Goal: Transaction & Acquisition: Book appointment/travel/reservation

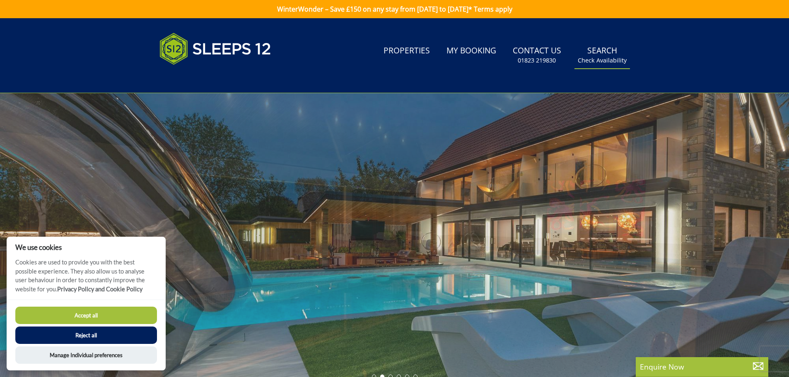
click at [602, 54] on link "Search Check Availability" at bounding box center [601, 55] width 55 height 27
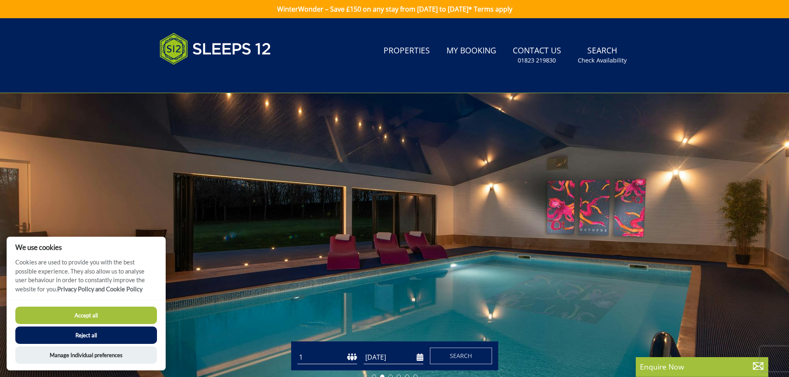
click at [80, 315] on button "Accept all" at bounding box center [86, 315] width 142 height 17
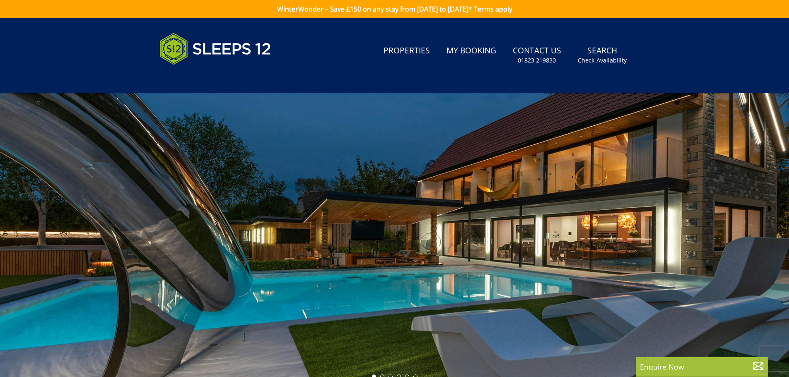
click at [604, 54] on link "Search Check Availability" at bounding box center [601, 55] width 55 height 27
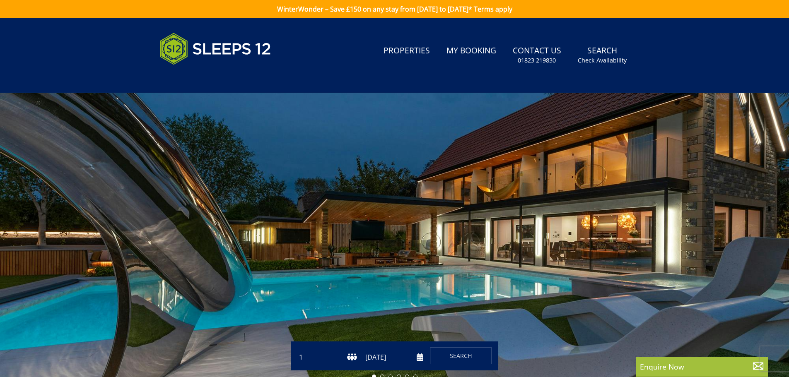
click at [326, 357] on select "1 2 3 4 5 6 7 8 9 10 11 12 13 14 15 16 17 18 19 20 21 22 23 24 25 26 27 28 29 3…" at bounding box center [327, 358] width 60 height 14
click at [297, 351] on select "1 2 3 4 5 6 7 8 9 10 11 12 13 14 15 16 17 18 19 20 21 22 23 24 25 26 27 28 29 3…" at bounding box center [327, 358] width 60 height 14
click at [330, 359] on select "1 2 3 4 5 6 7 8 9 10 11 12 13 14 15 16 17 18 19 20 21 22 23 24 25 26 27 28 29 3…" at bounding box center [327, 358] width 60 height 14
select select "12"
click at [297, 351] on select "1 2 3 4 5 6 7 8 9 10 11 12 13 14 15 16 17 18 19 20 21 22 23 24 25 26 27 28 29 3…" at bounding box center [327, 358] width 60 height 14
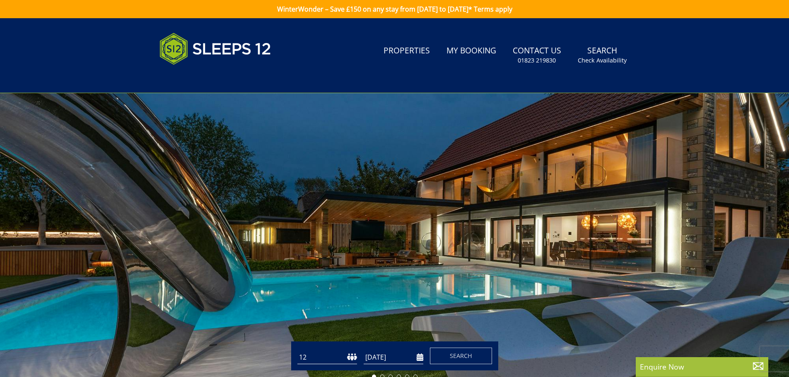
click at [396, 357] on input "[DATE]" at bounding box center [393, 358] width 60 height 14
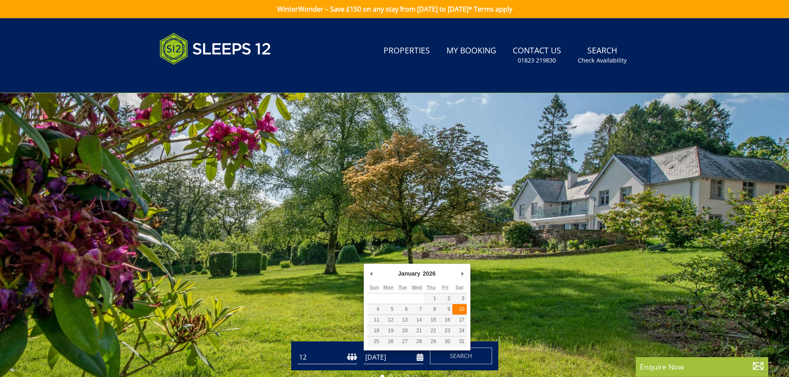
type input "[DATE]"
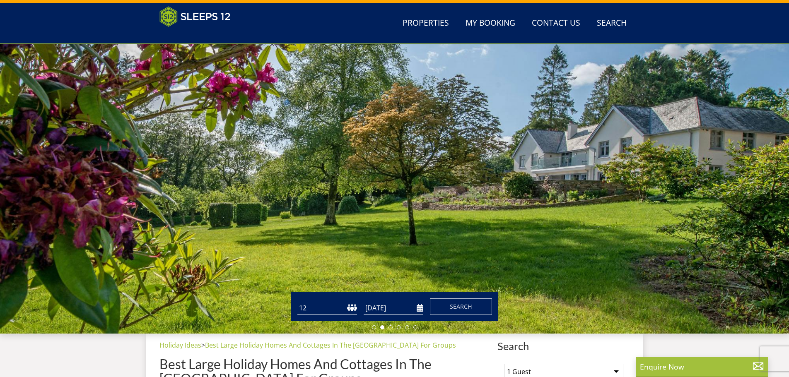
scroll to position [50, 0]
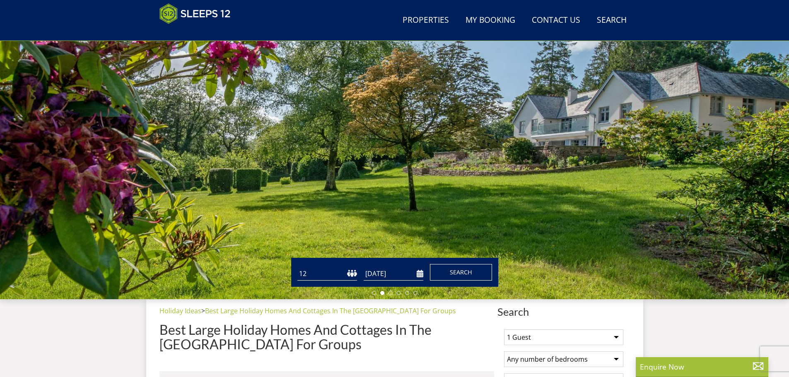
click at [465, 270] on span "Search" at bounding box center [461, 272] width 22 height 8
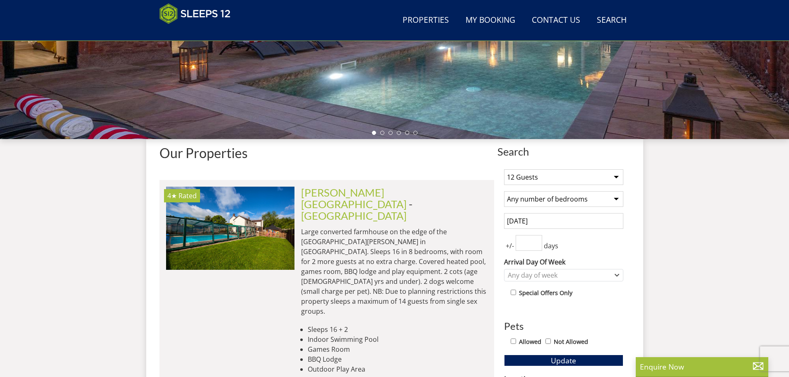
scroll to position [214, 0]
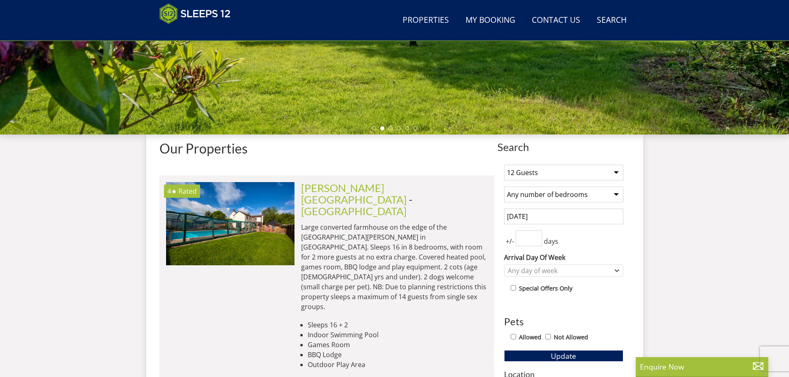
click at [616, 193] on select "Any number of bedrooms 4 Bedrooms 5 Bedrooms 6 Bedrooms 7 Bedrooms 8 Bedrooms 9…" at bounding box center [563, 195] width 119 height 16
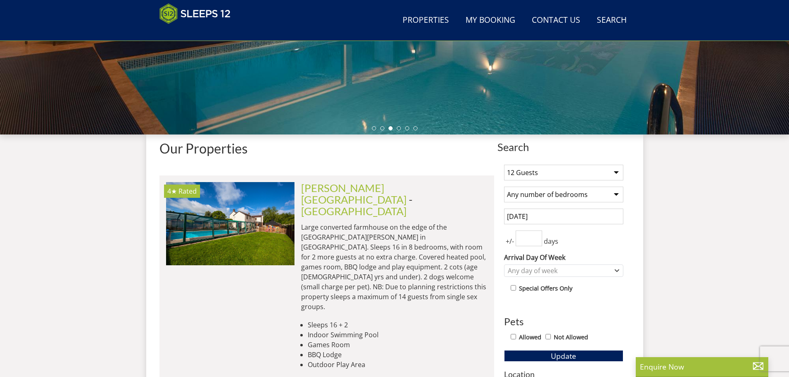
select select "6"
click at [504, 187] on select "Any number of bedrooms 4 Bedrooms 5 Bedrooms 6 Bedrooms 7 Bedrooms 8 Bedrooms 9…" at bounding box center [563, 195] width 119 height 16
click at [618, 269] on icon "Combobox" at bounding box center [616, 270] width 5 height 5
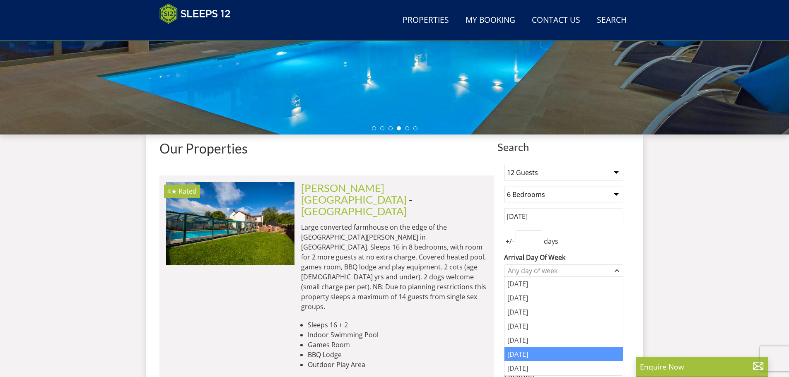
click at [532, 355] on div "[DATE]" at bounding box center [563, 354] width 118 height 14
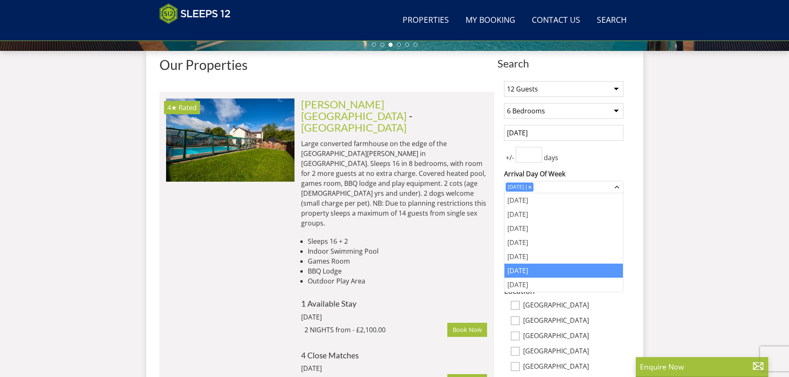
scroll to position [297, 0]
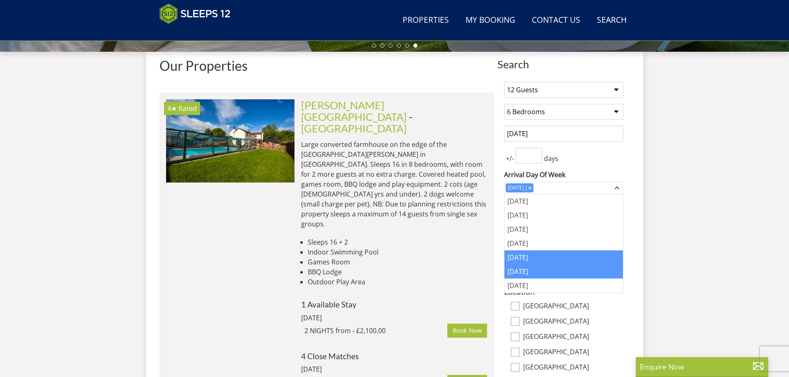
click at [520, 255] on div "[DATE]" at bounding box center [563, 257] width 118 height 14
click at [560, 185] on div "Combobox" at bounding box center [559, 187] width 7 height 5
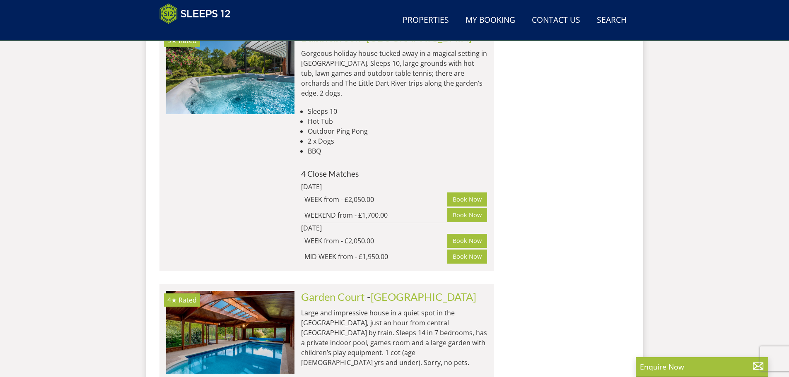
scroll to position [3526, 0]
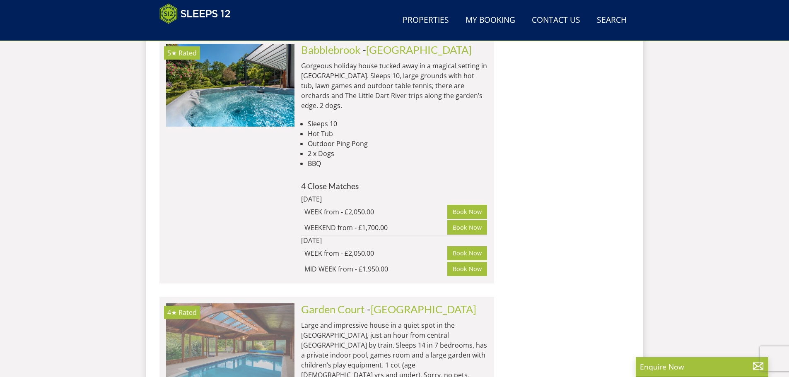
click at [261, 303] on img at bounding box center [230, 344] width 128 height 83
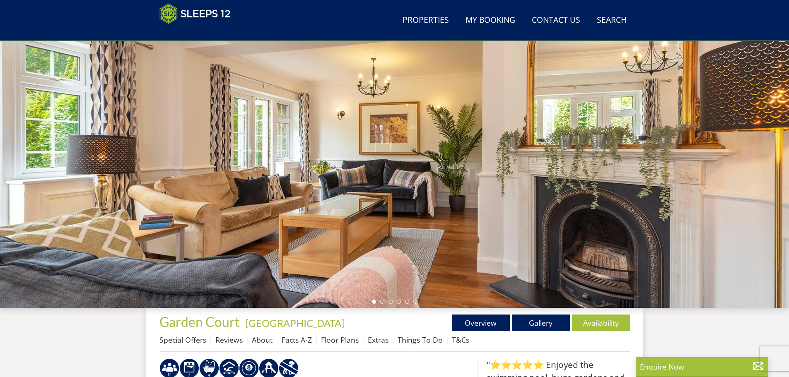
scroll to position [49, 0]
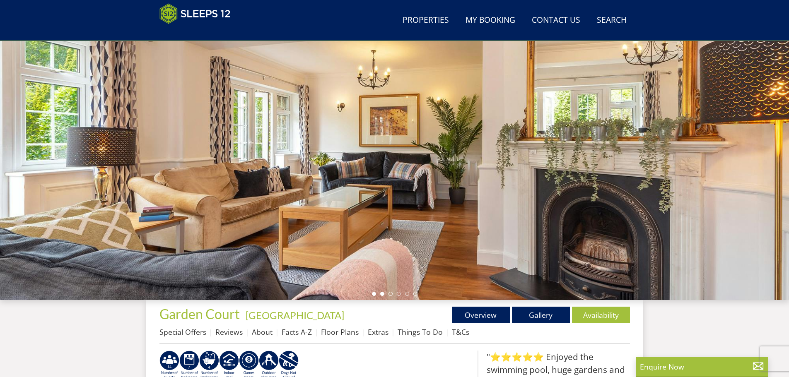
click at [383, 294] on li at bounding box center [382, 294] width 4 height 4
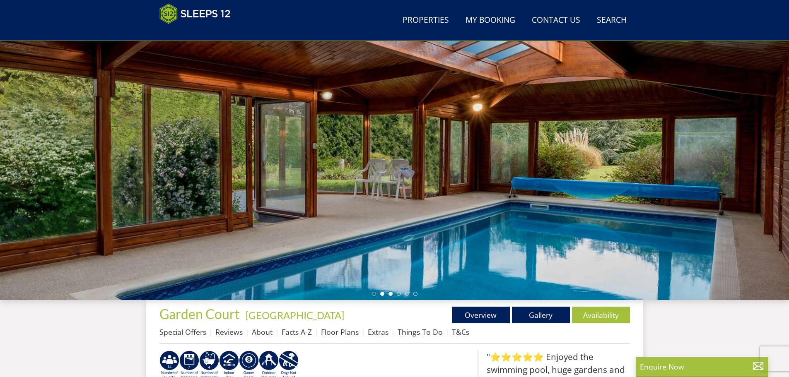
click at [389, 293] on li at bounding box center [390, 294] width 4 height 4
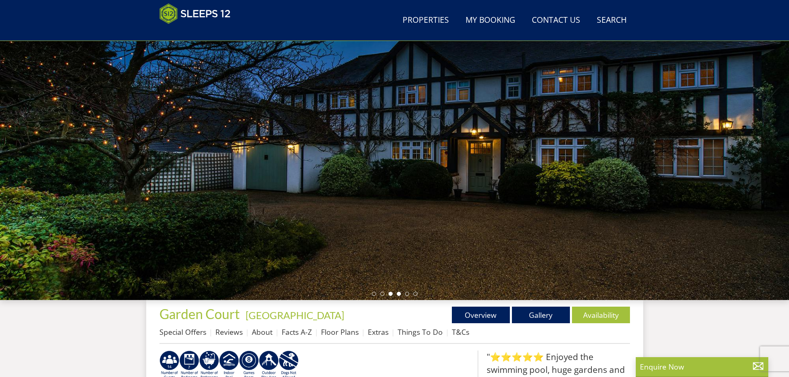
click at [397, 294] on li at bounding box center [399, 294] width 4 height 4
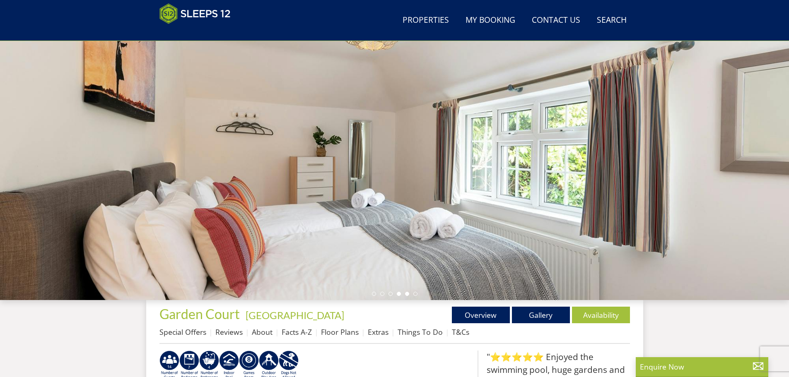
click at [407, 295] on li at bounding box center [407, 294] width 4 height 4
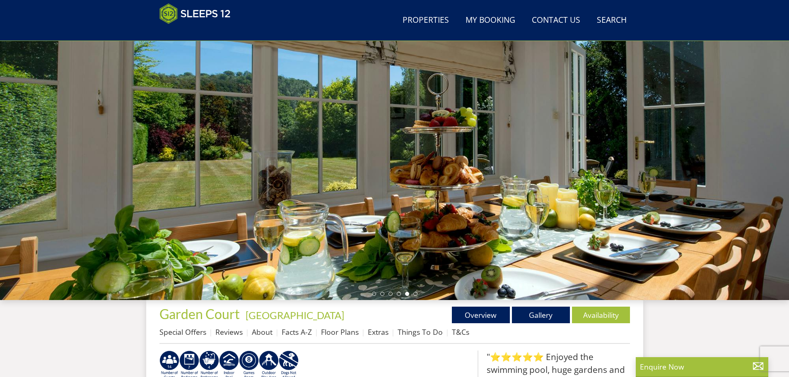
click at [414, 291] on div at bounding box center [394, 155] width 789 height 290
select select "6"
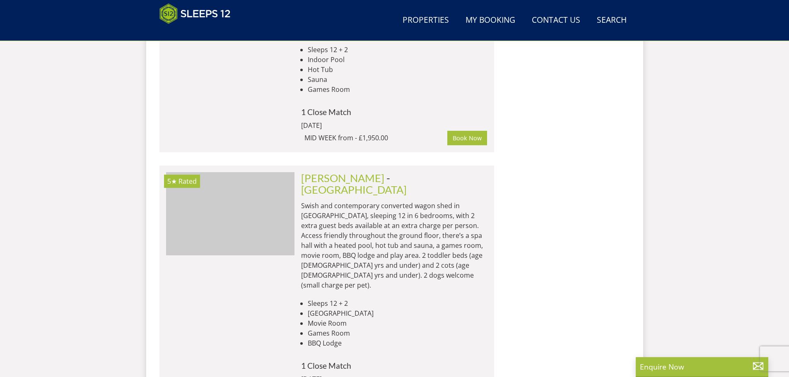
scroll to position [0, 3983]
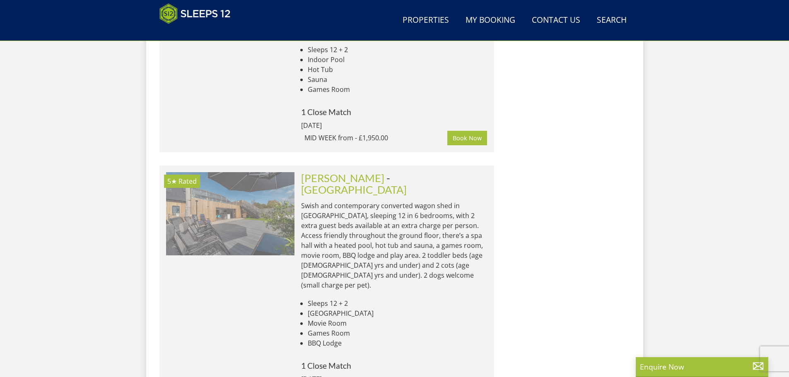
click at [194, 172] on img at bounding box center [230, 213] width 128 height 83
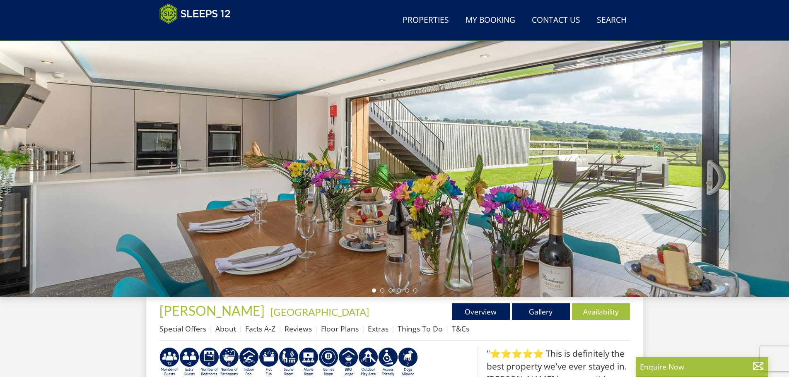
scroll to position [94, 0]
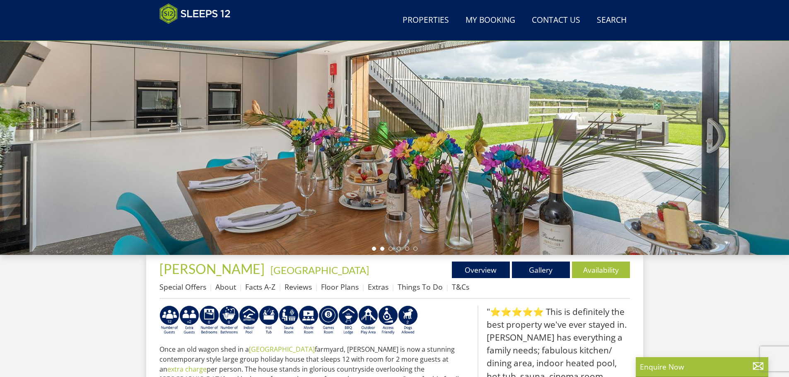
click at [383, 250] on li at bounding box center [382, 249] width 4 height 4
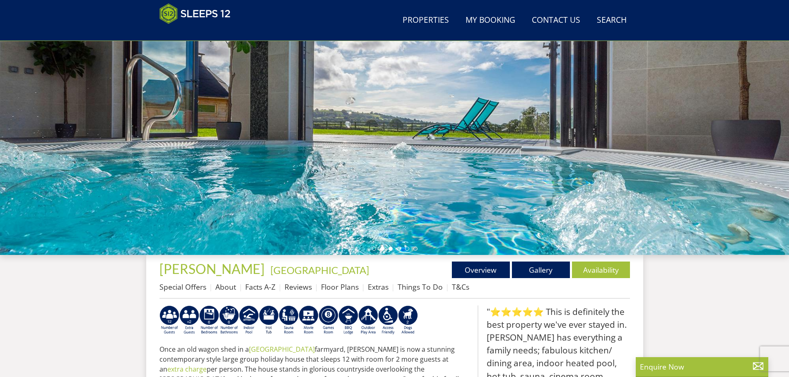
click at [389, 248] on li at bounding box center [390, 249] width 4 height 4
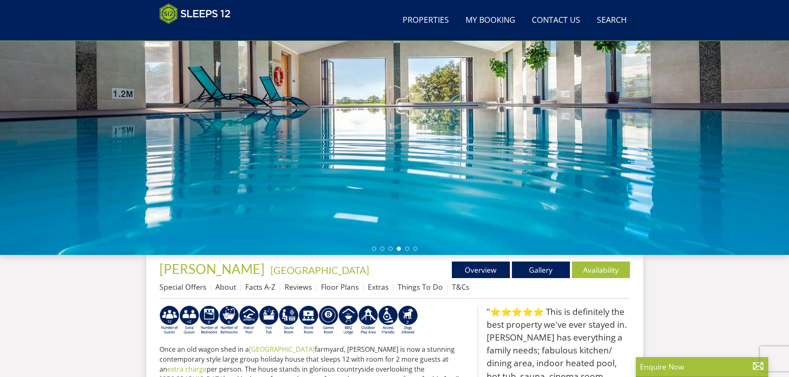
click at [399, 247] on li at bounding box center [399, 249] width 4 height 4
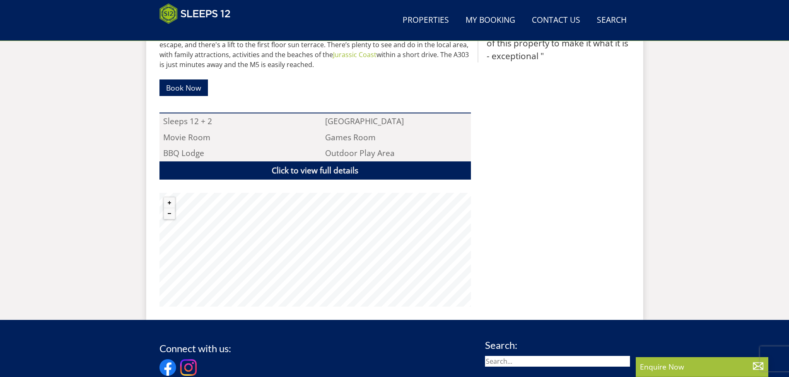
scroll to position [508, 0]
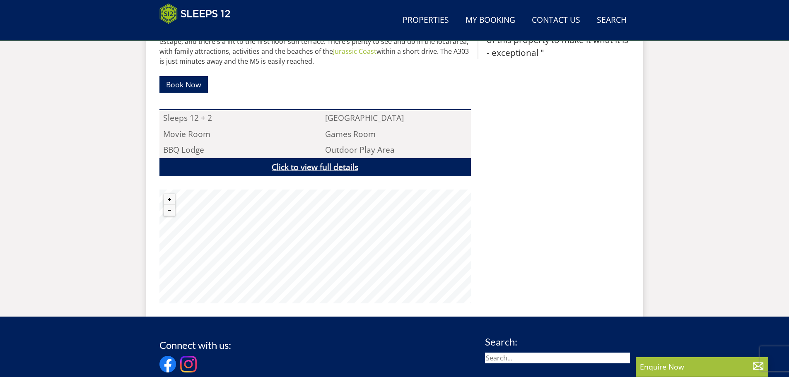
click at [332, 168] on link "Click to view full details" at bounding box center [314, 167] width 311 height 19
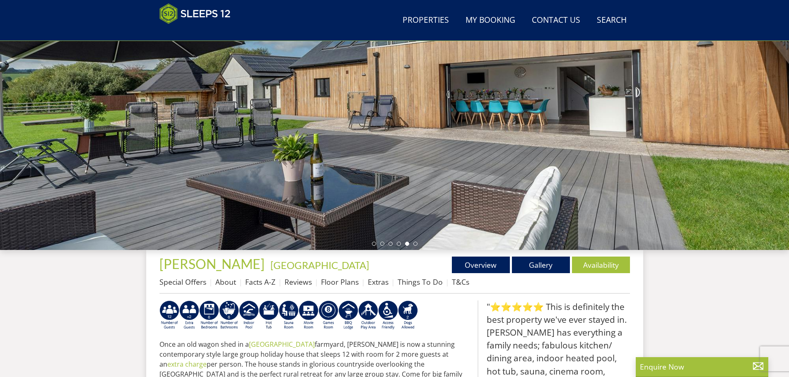
scroll to position [94, 0]
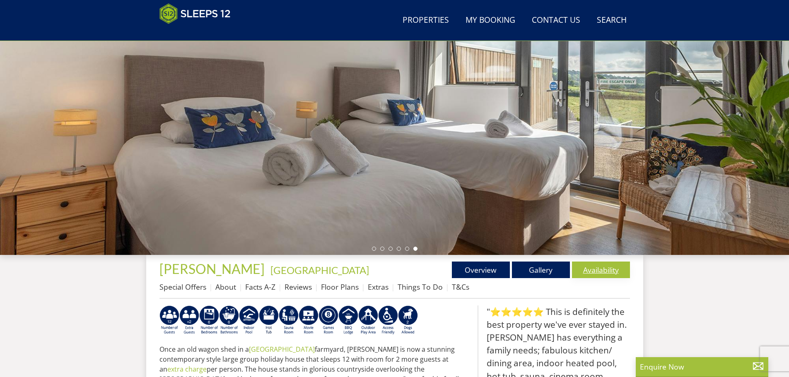
click at [608, 268] on link "Availability" at bounding box center [601, 270] width 58 height 17
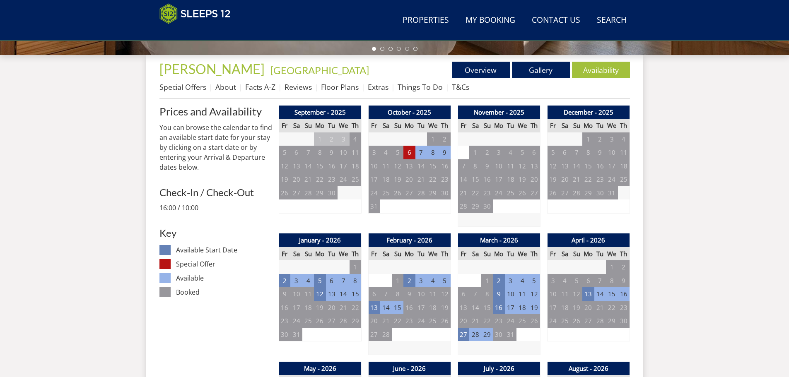
scroll to position [297, 0]
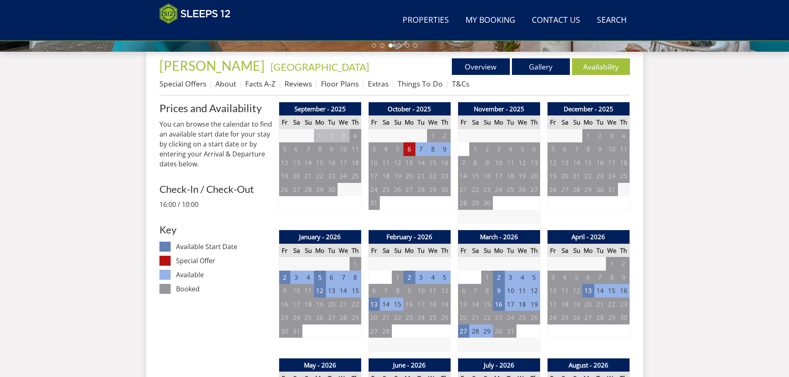
click at [342, 277] on td "7" at bounding box center [343, 278] width 12 height 14
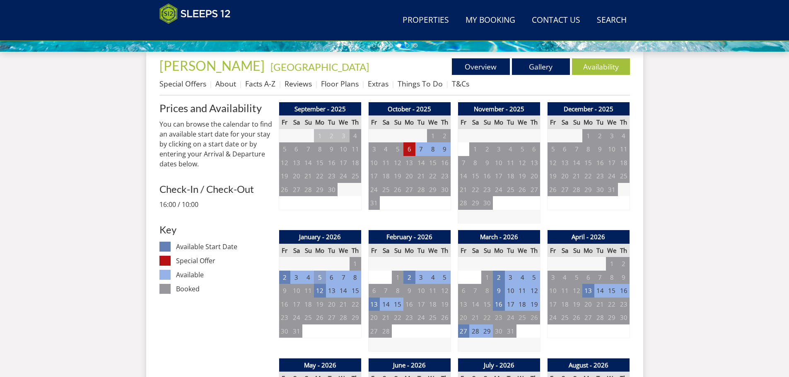
click at [319, 277] on td "5" at bounding box center [320, 278] width 12 height 14
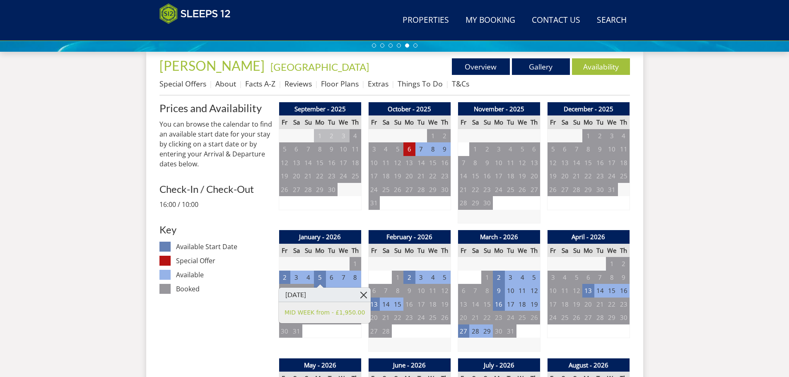
click at [356, 294] on link at bounding box center [363, 295] width 14 height 14
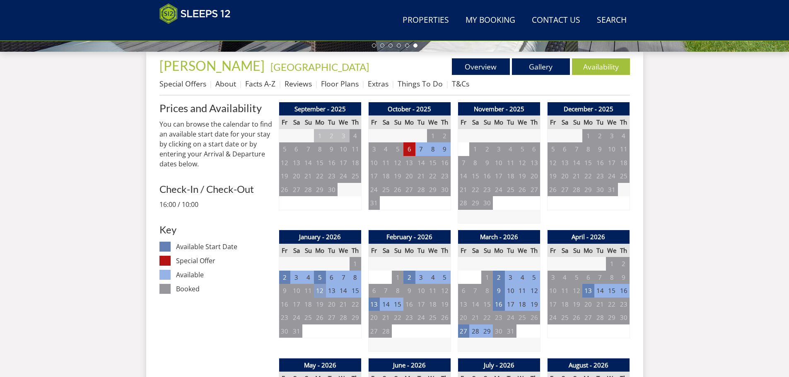
click at [323, 290] on td "12" at bounding box center [320, 291] width 12 height 14
click at [329, 325] on link "MID WEEK from - £1,950.00" at bounding box center [324, 326] width 80 height 9
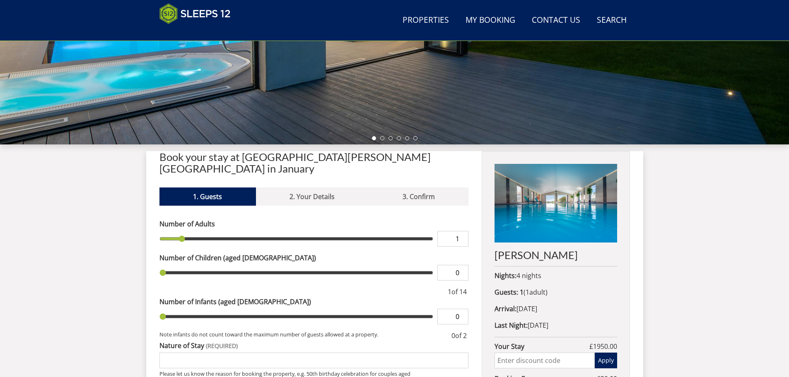
scroll to position [223, 0]
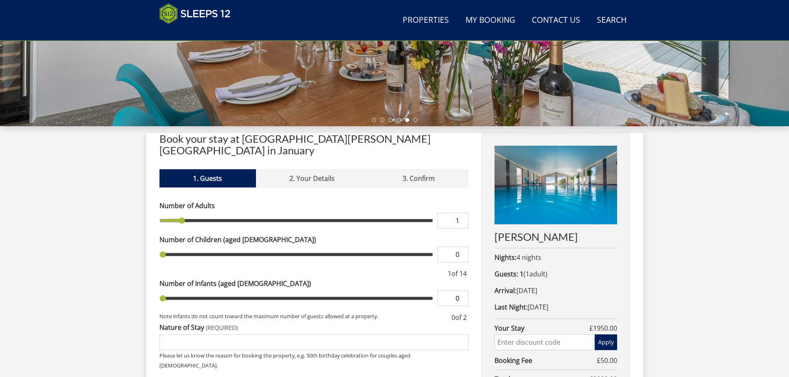
type input "1"
drag, startPoint x: 161, startPoint y: 287, endPoint x: 178, endPoint y: 287, distance: 16.1
type input "1"
click at [178, 291] on input "range" at bounding box center [296, 299] width 274 height 16
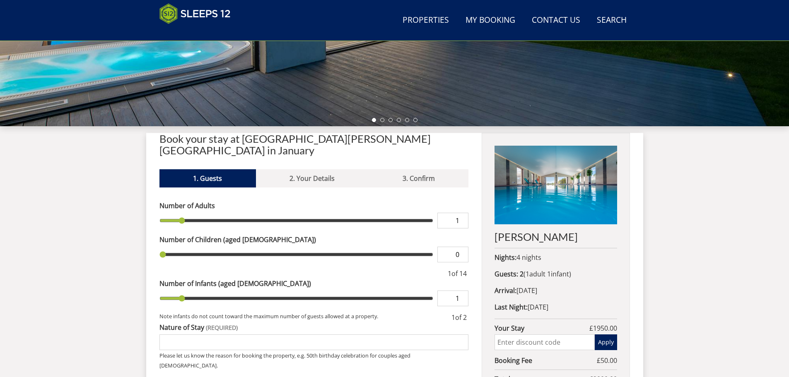
type input "2"
type input "3"
type input "4"
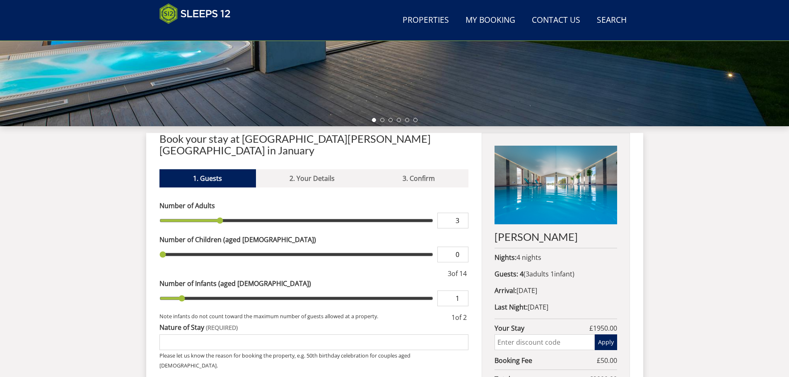
type input "4"
type input "5"
type input "6"
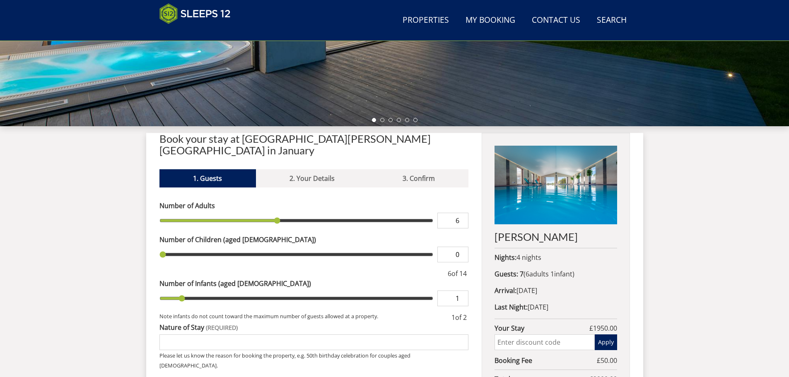
type input "7"
type input "8"
type input "9"
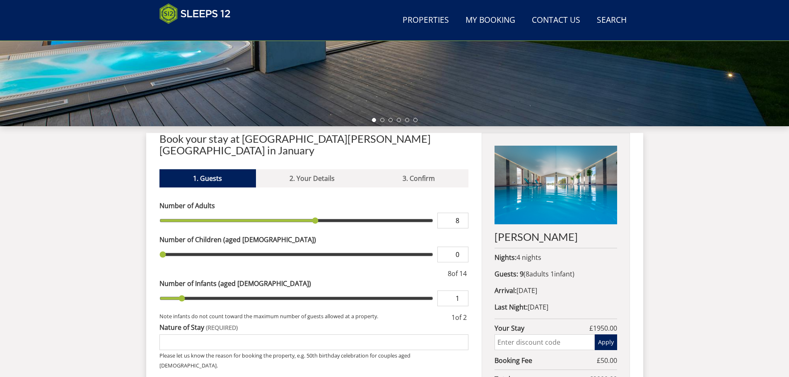
type input "9"
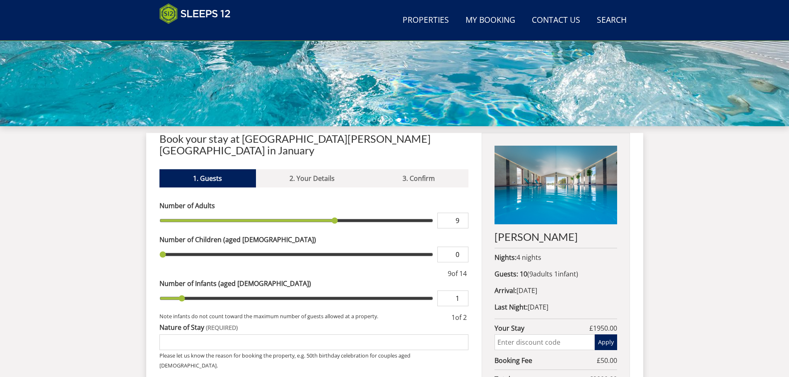
type input "10"
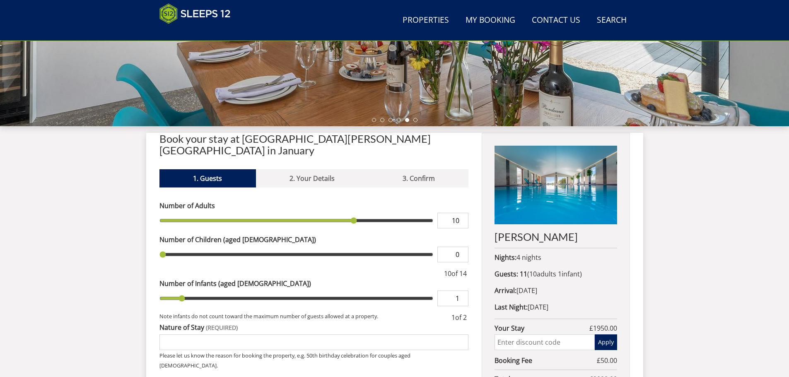
type input "11"
type input "12"
drag, startPoint x: 183, startPoint y: 209, endPoint x: 385, endPoint y: 210, distance: 202.9
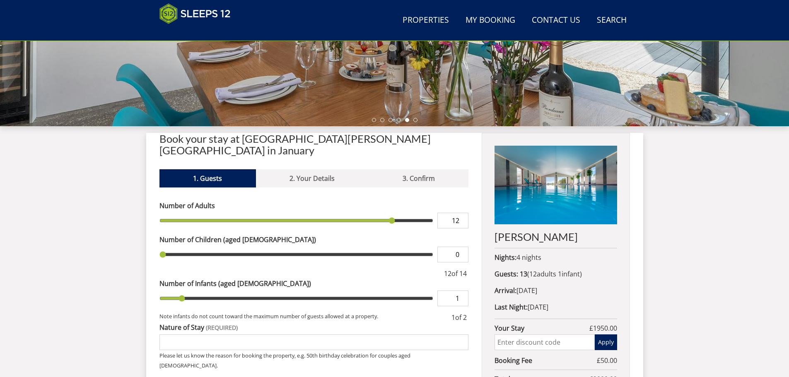
type input "12"
click at [385, 213] on input "range" at bounding box center [296, 221] width 274 height 16
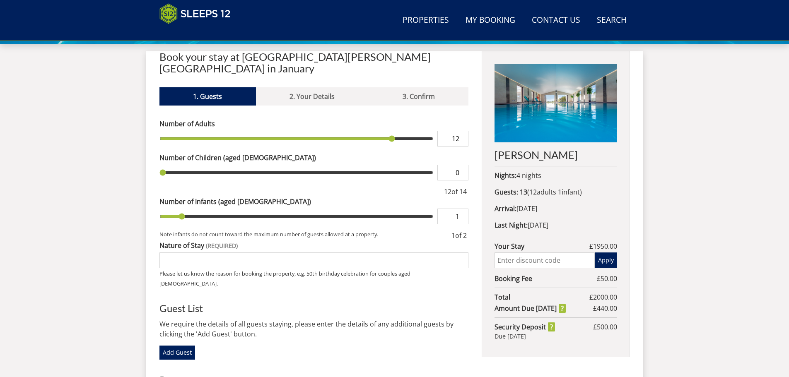
scroll to position [306, 0]
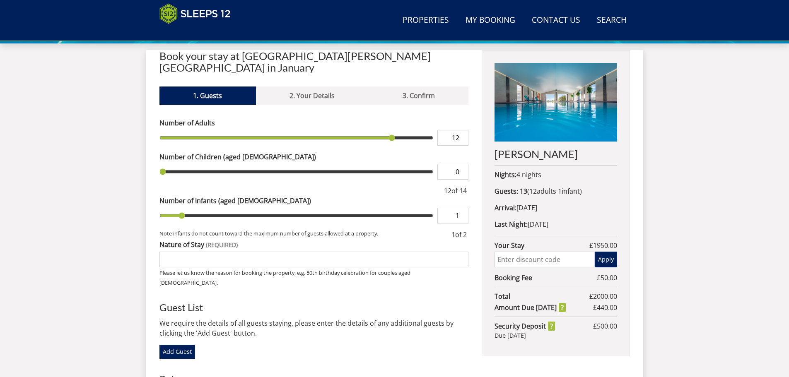
click at [169, 252] on input "Nature of Stay" at bounding box center [313, 260] width 309 height 16
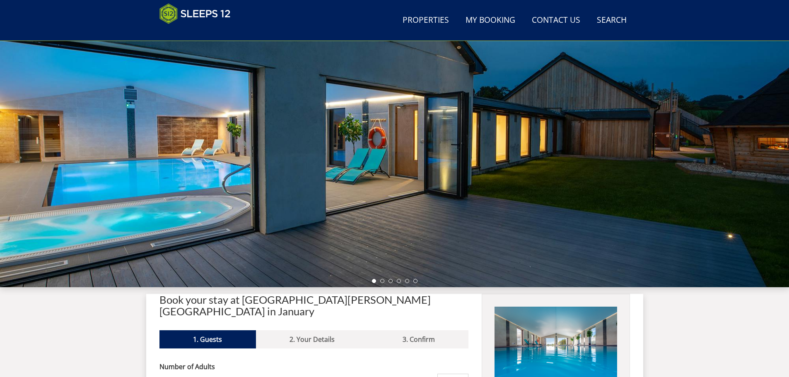
scroll to position [97, 0]
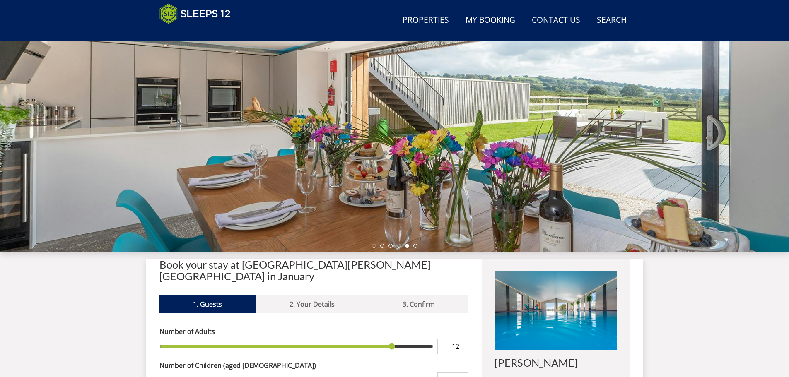
type input "60th Birthday"
type input "11"
type input "10"
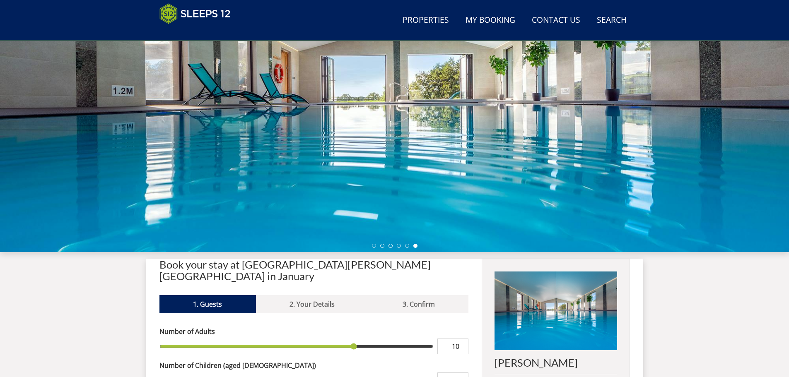
type input "9"
drag, startPoint x: 390, startPoint y: 335, endPoint x: 342, endPoint y: 334, distance: 48.5
type input "9"
click at [342, 339] on input "range" at bounding box center [296, 347] width 274 height 16
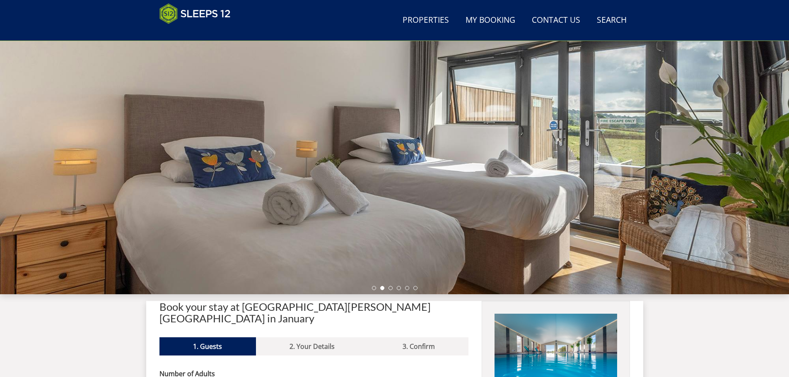
scroll to position [0, 0]
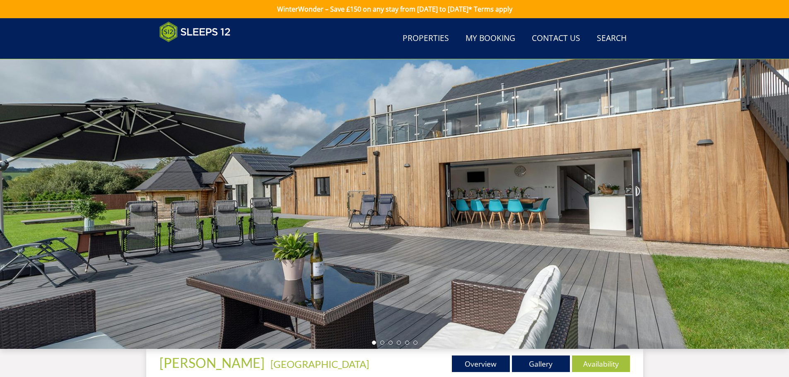
scroll to position [297, 0]
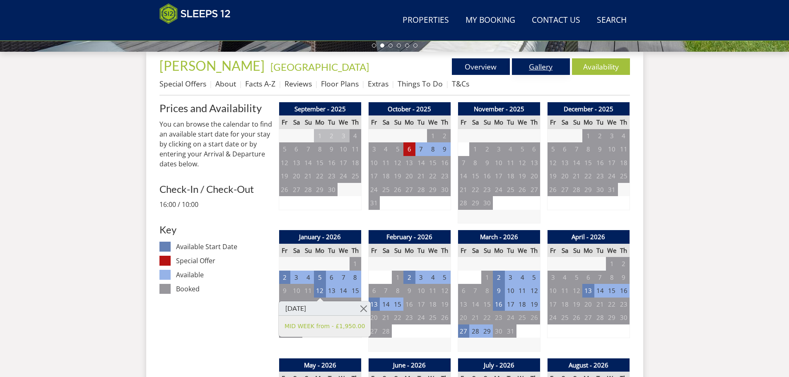
click at [541, 66] on link "Gallery" at bounding box center [541, 66] width 58 height 17
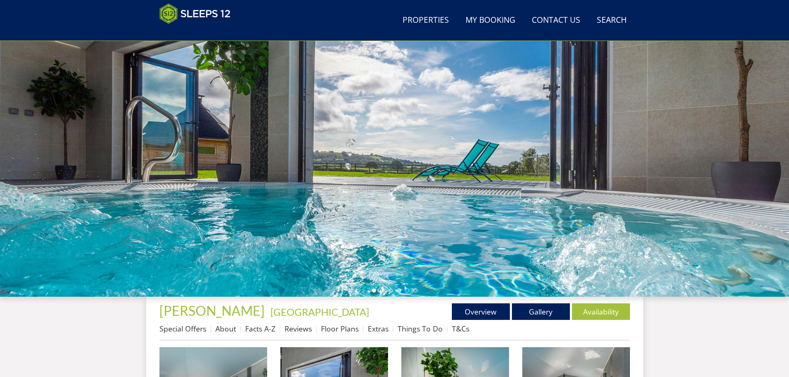
scroll to position [49, 0]
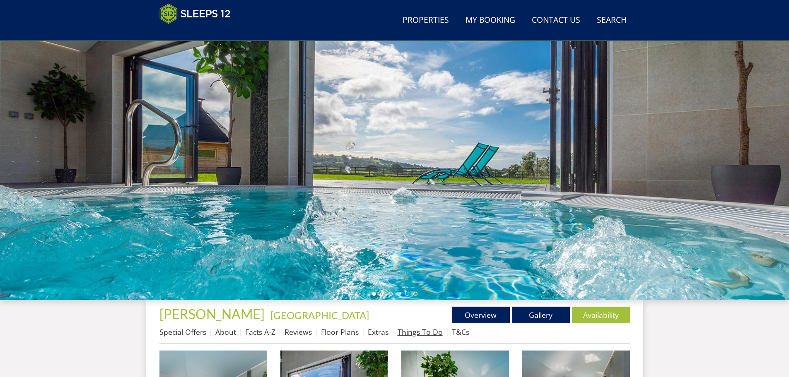
click at [415, 330] on link "Things To Do" at bounding box center [419, 332] width 45 height 10
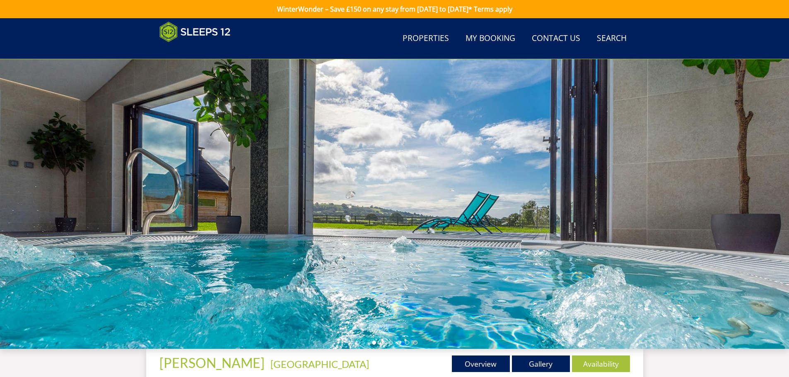
scroll to position [49, 0]
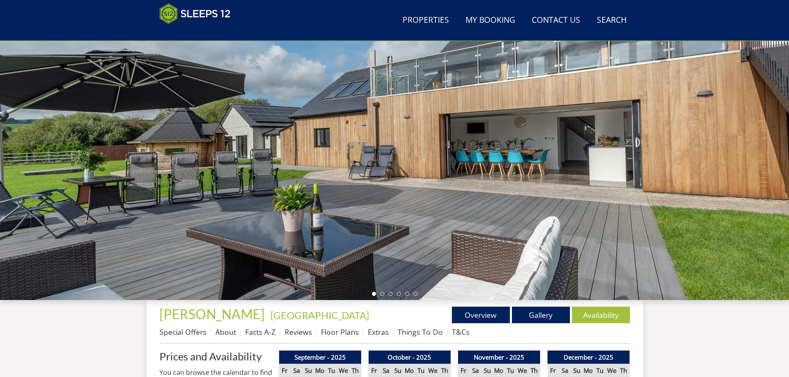
scroll to position [297, 0]
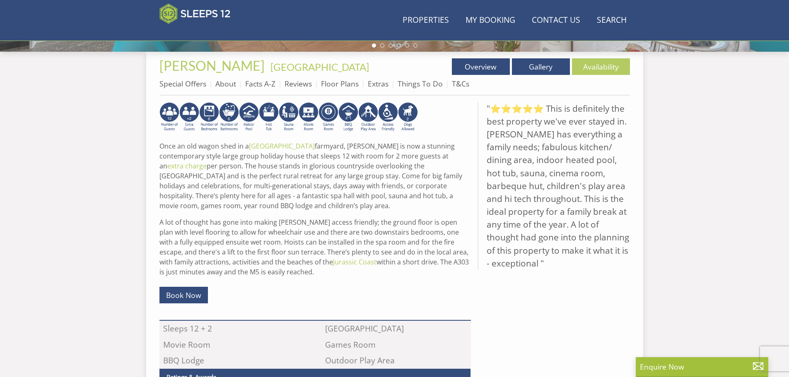
scroll to position [94, 0]
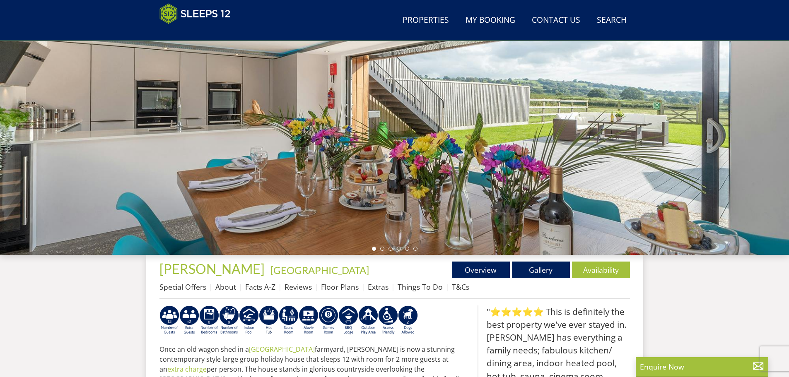
select select "6"
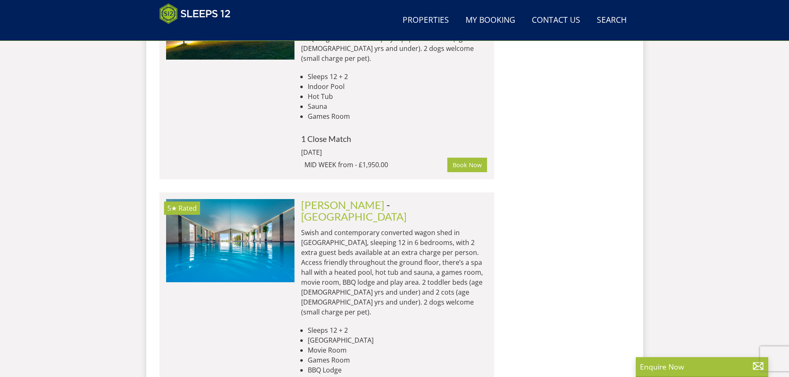
scroll to position [2160, 0]
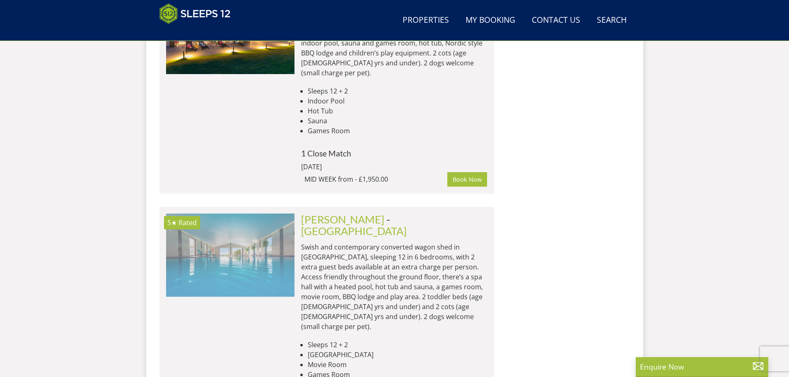
click at [231, 214] on img at bounding box center [230, 255] width 128 height 83
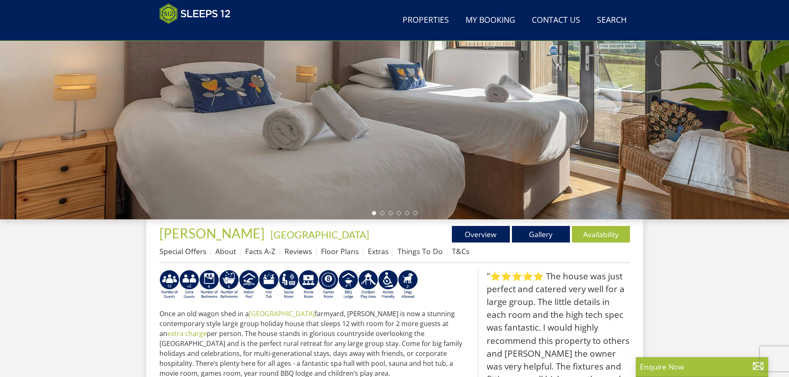
scroll to position [132, 0]
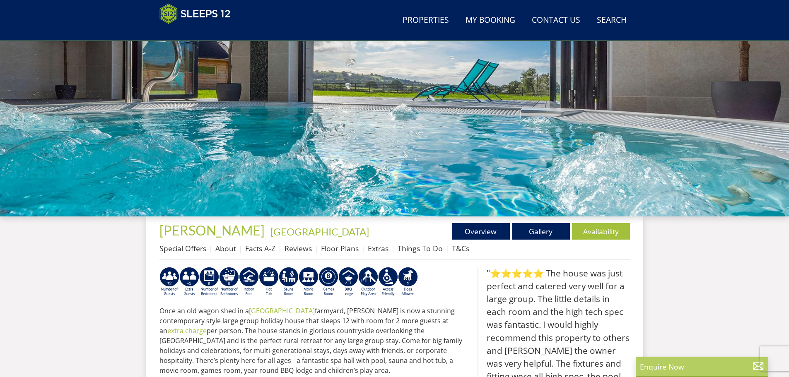
click at [667, 369] on p "Enquire Now" at bounding box center [702, 366] width 124 height 11
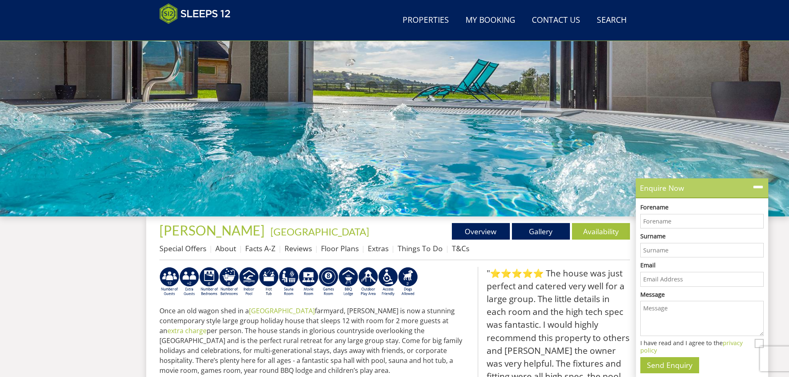
scroll to position [0, 0]
click at [659, 221] on input "Forename" at bounding box center [701, 221] width 123 height 15
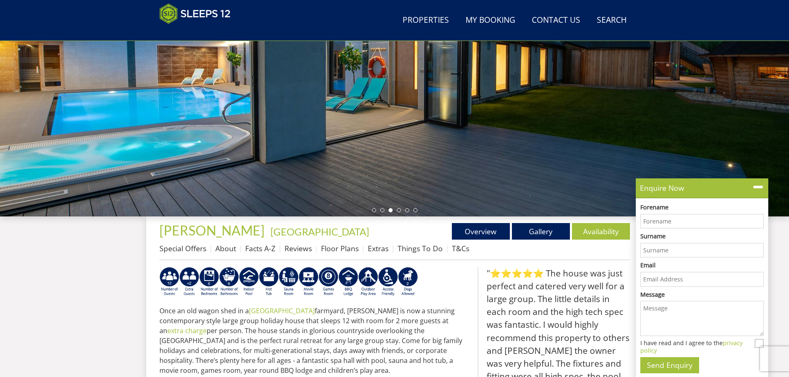
type input "[PERSON_NAME]"
type input "[PERSON_NAME][EMAIL_ADDRESS][DOMAIN_NAME]"
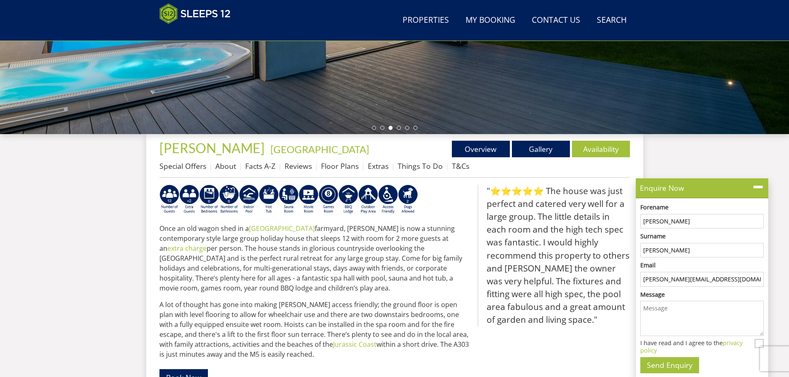
scroll to position [215, 0]
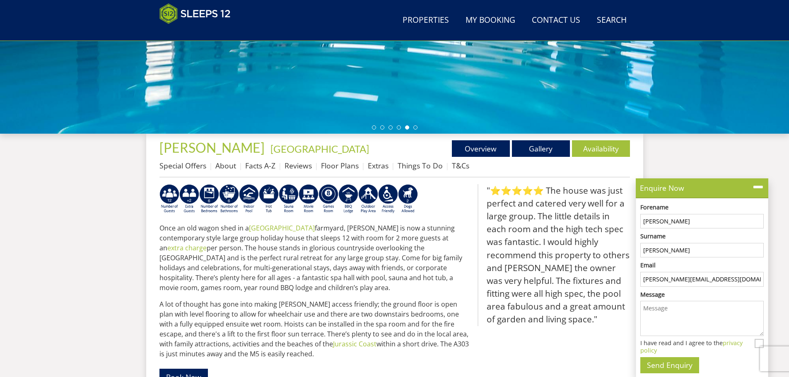
click at [645, 309] on textarea "Message" at bounding box center [701, 318] width 123 height 35
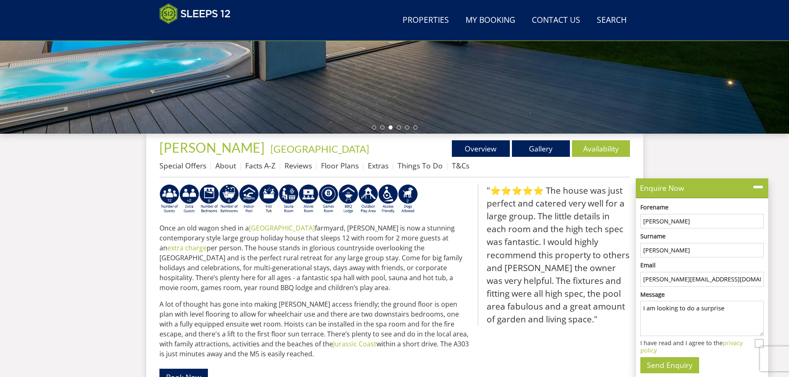
click at [706, 309] on textarea "I am looking to do a surprise" at bounding box center [701, 318] width 123 height 35
click at [734, 311] on textarea "I am looking to do a suprise" at bounding box center [701, 318] width 123 height 35
click at [712, 312] on textarea "I am looking to do a suprise" at bounding box center [701, 318] width 123 height 35
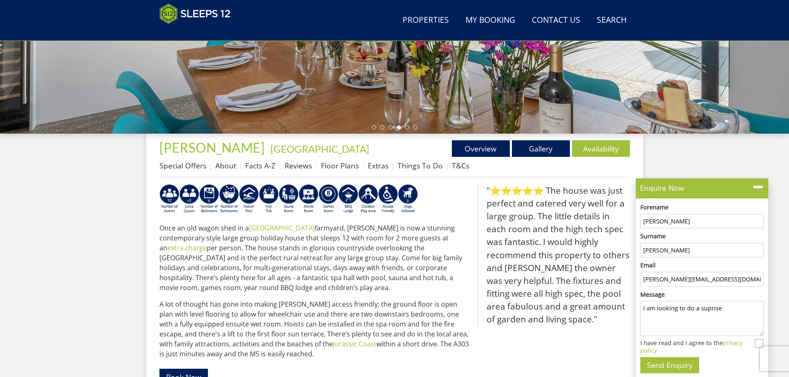
click at [704, 308] on textarea "I am looking to do a suprise" at bounding box center [701, 318] width 123 height 35
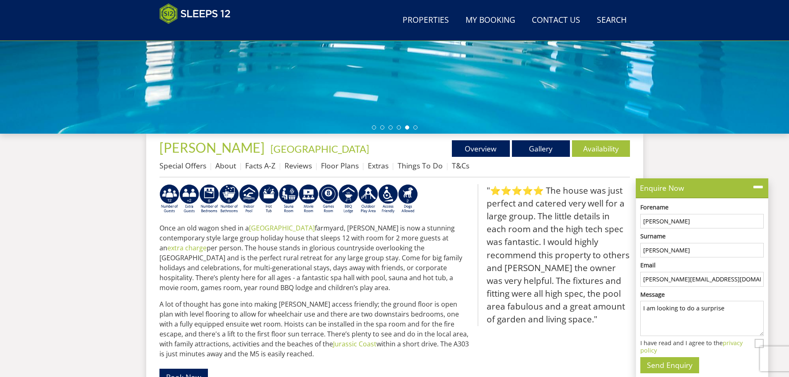
click at [727, 307] on textarea "I am looking to do a surprise" at bounding box center [701, 318] width 123 height 35
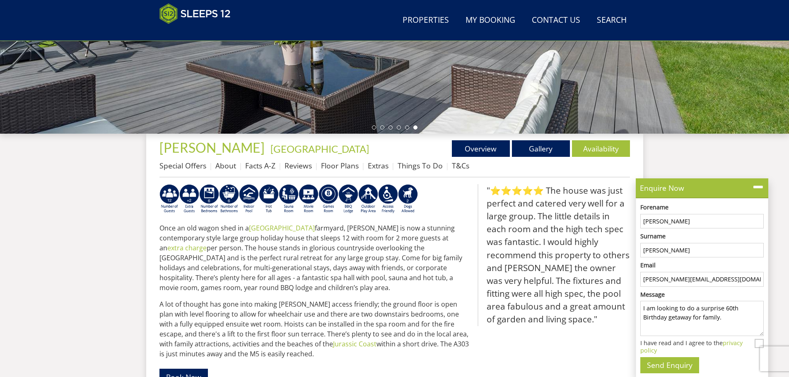
click at [702, 317] on textarea "I am looking to do a surprise 60th Birthday getaway for family." at bounding box center [701, 318] width 123 height 35
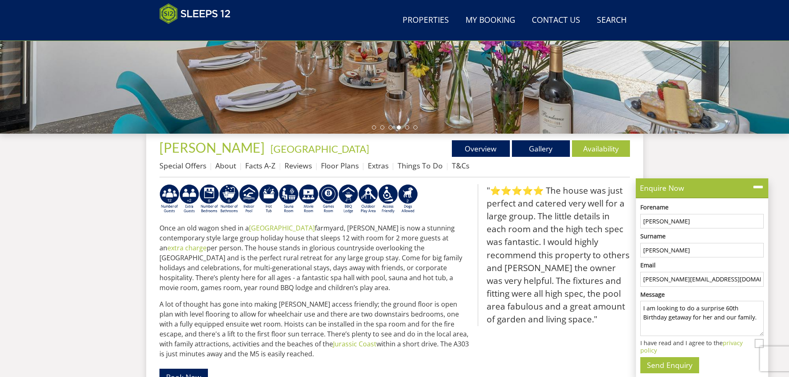
click at [703, 319] on textarea "I am looking to do a surprise 60th Birthday getaway for her and our family." at bounding box center [701, 318] width 123 height 35
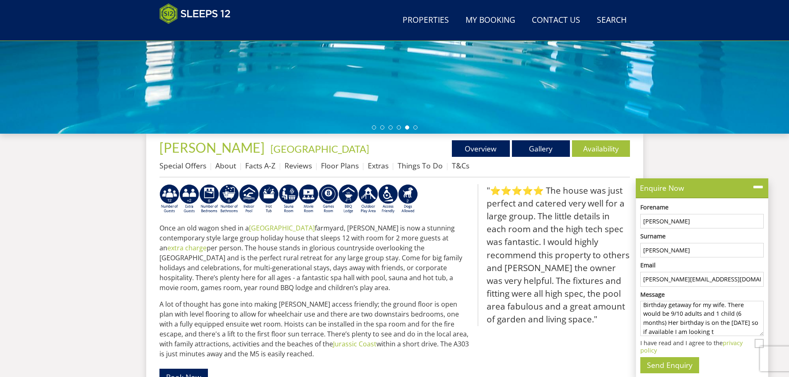
scroll to position [22, 0]
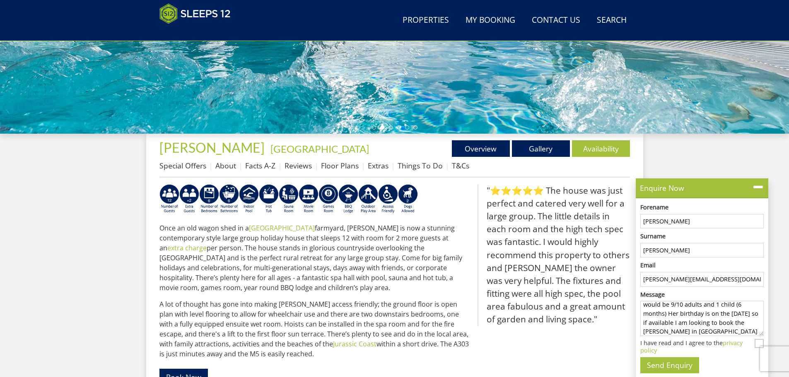
click at [722, 332] on textarea "I am looking to do a surprise 60th Birthday getaway for my wife. There would be…" at bounding box center [701, 318] width 123 height 35
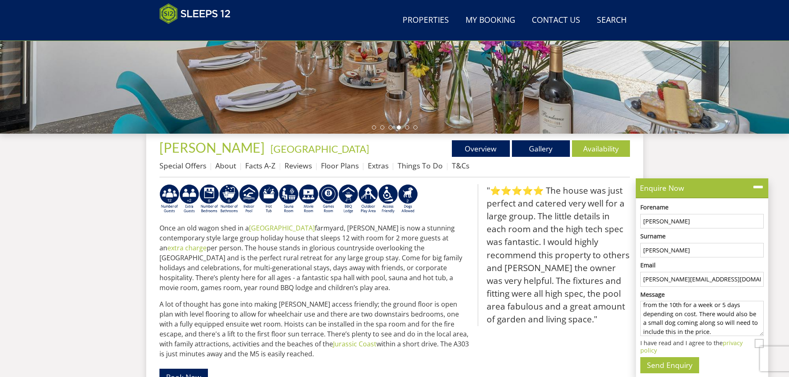
scroll to position [66, 0]
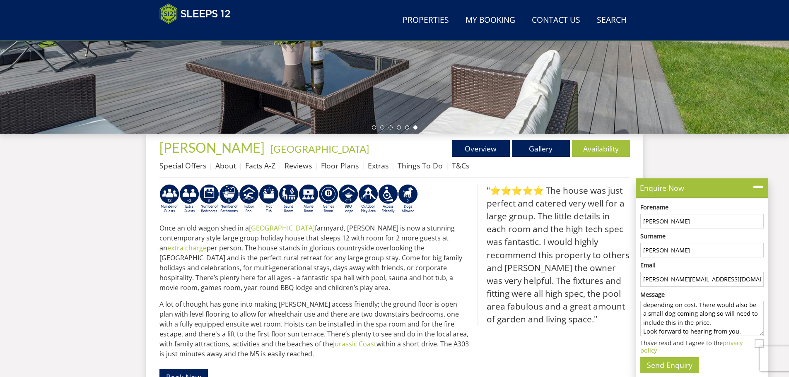
type textarea "I am looking to do a surprise 60th Birthday getaway for my wife. There would be…"
click at [757, 341] on input "I have read and I agree to the privacy policy" at bounding box center [758, 343] width 9 height 9
checkbox input "true"
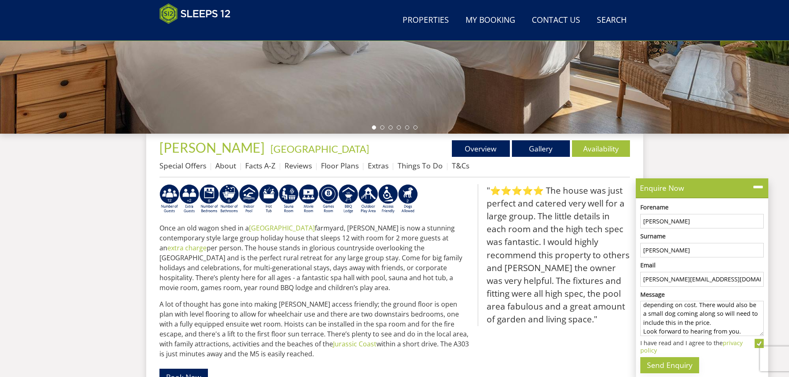
click at [673, 366] on button "Send Enquiry" at bounding box center [669, 365] width 59 height 16
